Goal: Navigation & Orientation: Find specific page/section

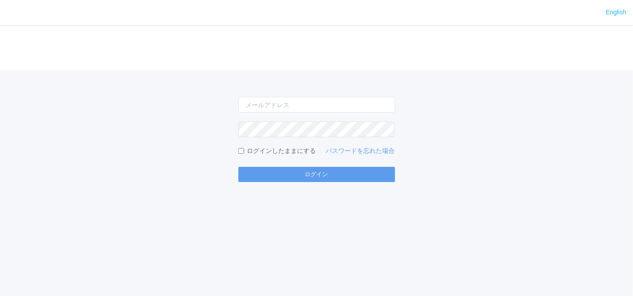
click at [278, 116] on form "ログインしたままにする パスワードを忘れた場合 ログイン" at bounding box center [316, 139] width 157 height 85
click at [275, 109] on input "email" at bounding box center [316, 105] width 157 height 16
type input "[EMAIL_ADDRESS][DOMAIN_NAME]"
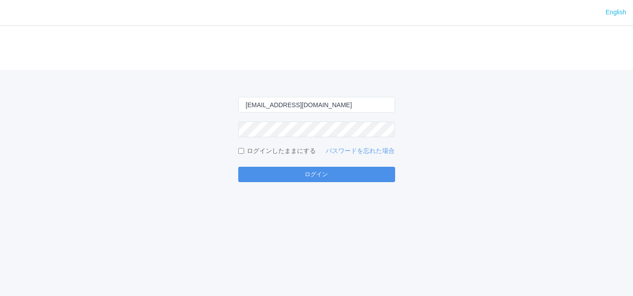
click at [279, 179] on button "ログイン" at bounding box center [316, 174] width 157 height 15
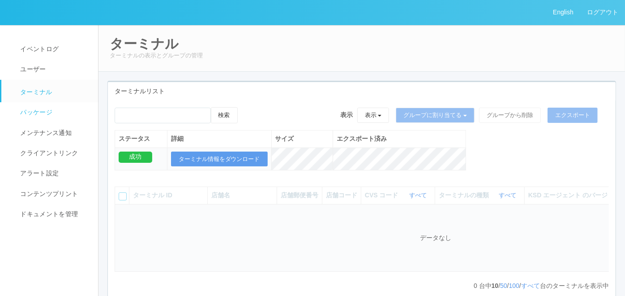
click at [52, 110] on span "パッケージ" at bounding box center [35, 111] width 34 height 7
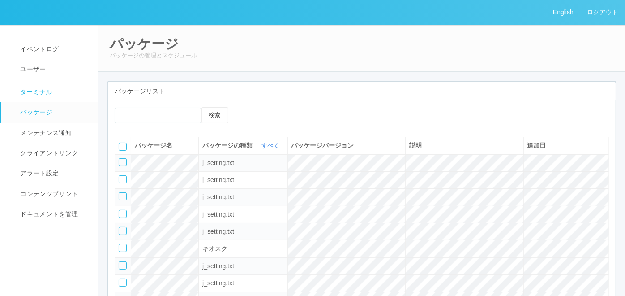
click at [47, 90] on span "ターミナル" at bounding box center [35, 91] width 34 height 7
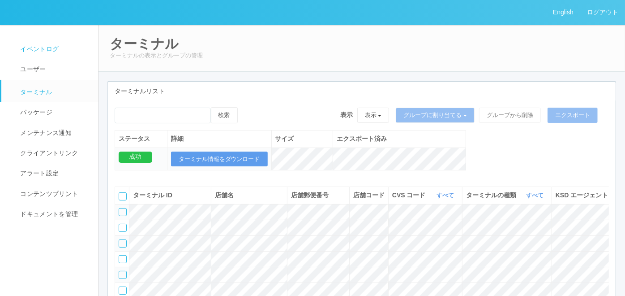
click at [56, 50] on span "イベントログ" at bounding box center [38, 48] width 41 height 7
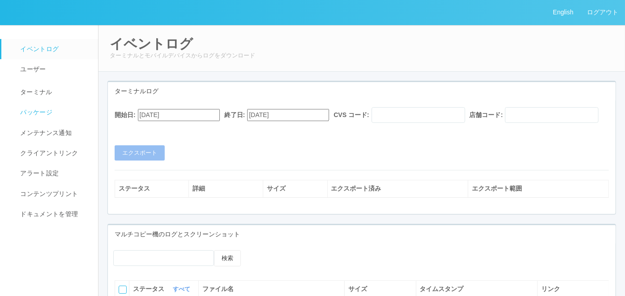
click at [34, 106] on link "パッケージ" at bounding box center [53, 112] width 105 height 20
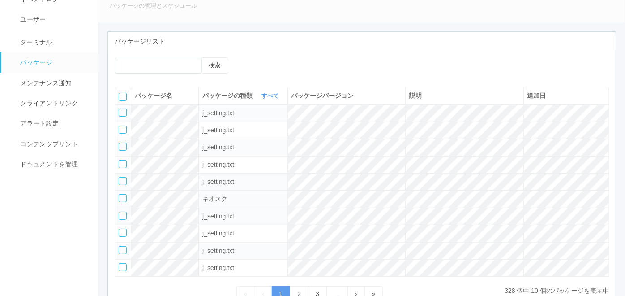
scroll to position [99, 0]
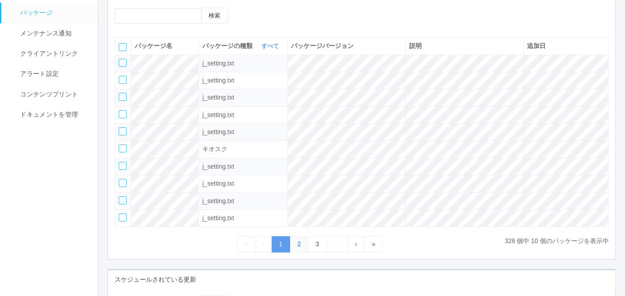
click at [301, 239] on link "2" at bounding box center [299, 244] width 19 height 16
click at [315, 242] on link "3" at bounding box center [317, 244] width 19 height 16
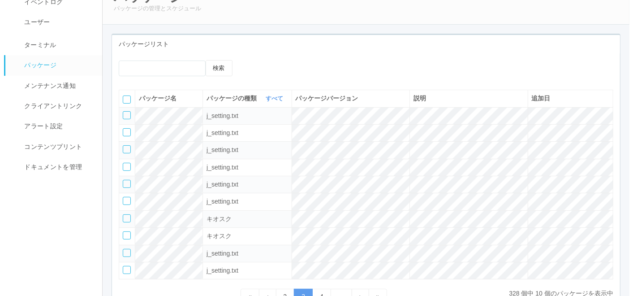
scroll to position [0, 0]
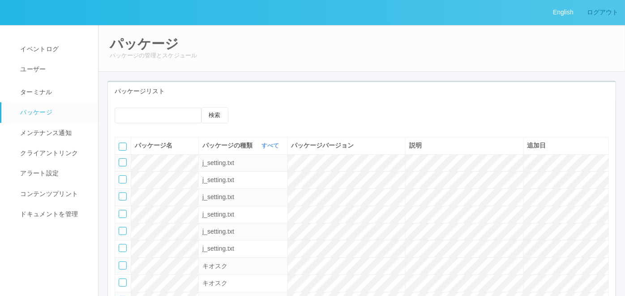
click at [604, 12] on link "ログアウト" at bounding box center [603, 12] width 45 height 25
